Goal: Information Seeking & Learning: Check status

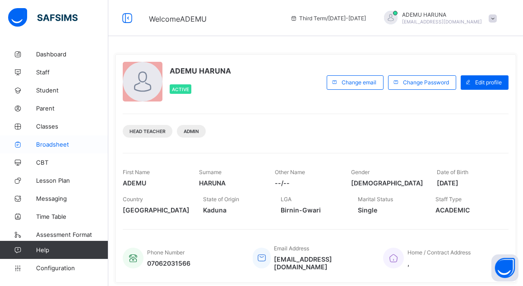
click at [50, 143] on span "Broadsheet" at bounding box center [72, 144] width 72 height 7
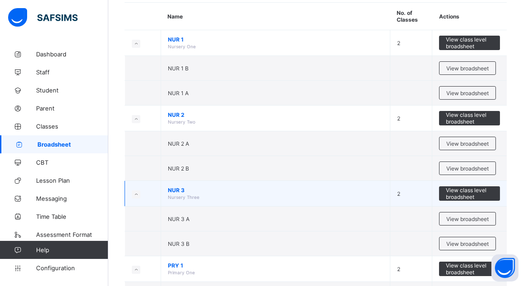
scroll to position [123, 0]
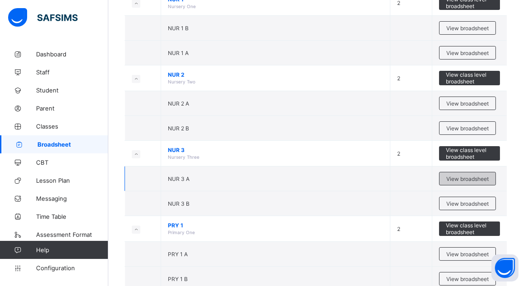
click at [469, 176] on span "View broadsheet" at bounding box center [467, 178] width 42 height 7
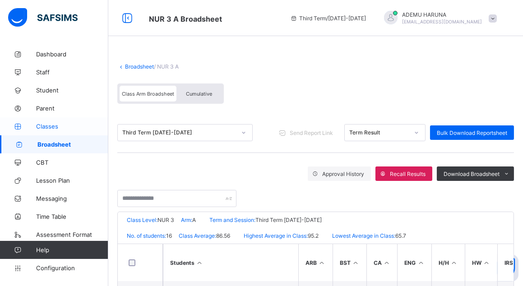
click at [40, 123] on span "Classes" at bounding box center [72, 126] width 72 height 7
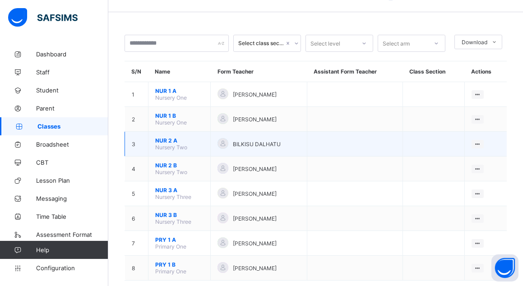
scroll to position [37, 0]
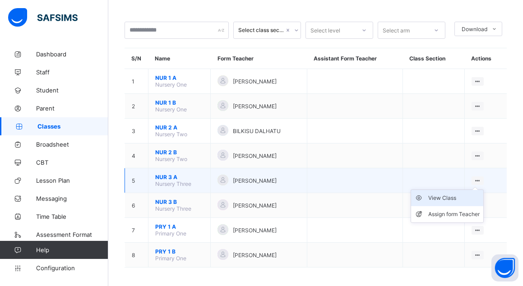
click at [447, 193] on div "View Class" at bounding box center [453, 197] width 51 height 9
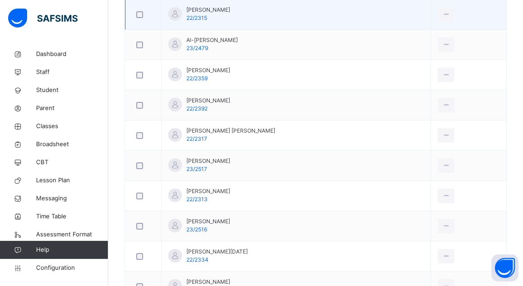
scroll to position [369, 0]
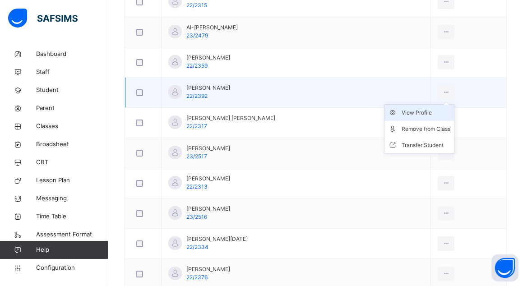
click at [420, 110] on div "View Profile" at bounding box center [425, 112] width 49 height 9
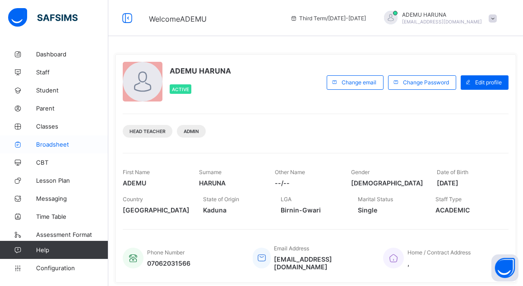
click at [42, 141] on span "Broadsheet" at bounding box center [72, 144] width 72 height 7
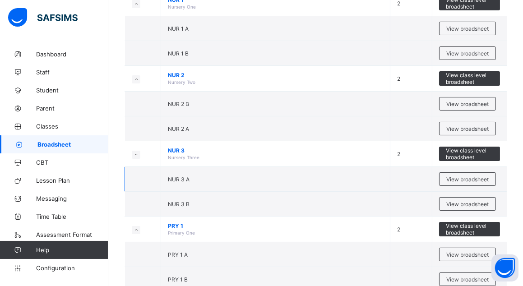
scroll to position [123, 0]
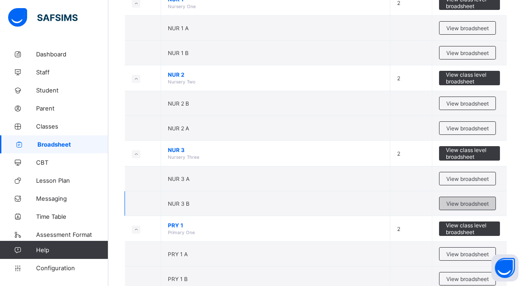
click at [482, 202] on span "View broadsheet" at bounding box center [467, 203] width 42 height 7
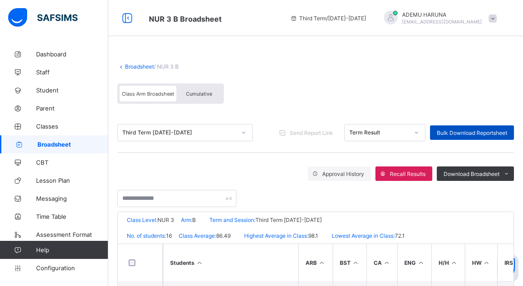
click at [465, 130] on span "Bulk Download Reportsheet" at bounding box center [472, 132] width 70 height 7
click at [198, 91] on span "Cumulative" at bounding box center [199, 94] width 26 height 6
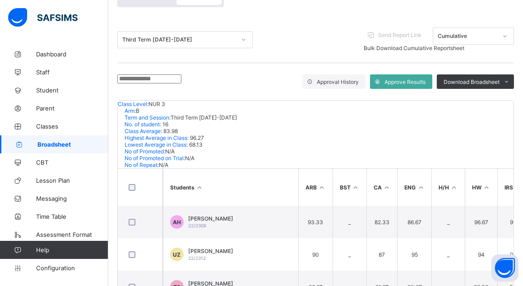
scroll to position [82, 0]
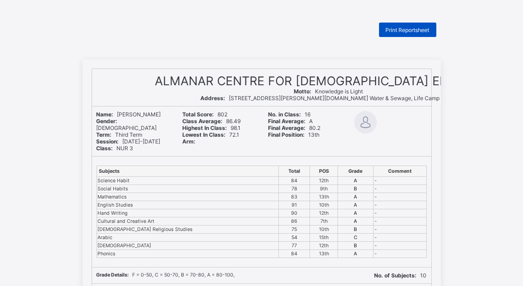
click at [409, 27] on span "Print Reportsheet" at bounding box center [408, 30] width 44 height 7
click at [311, 161] on div "Subjects Total POS Grade Comment Science Habit 84 12th A - Social Habits 78 9th…" at bounding box center [261, 212] width 339 height 111
